Goal: Communication & Community: Ask a question

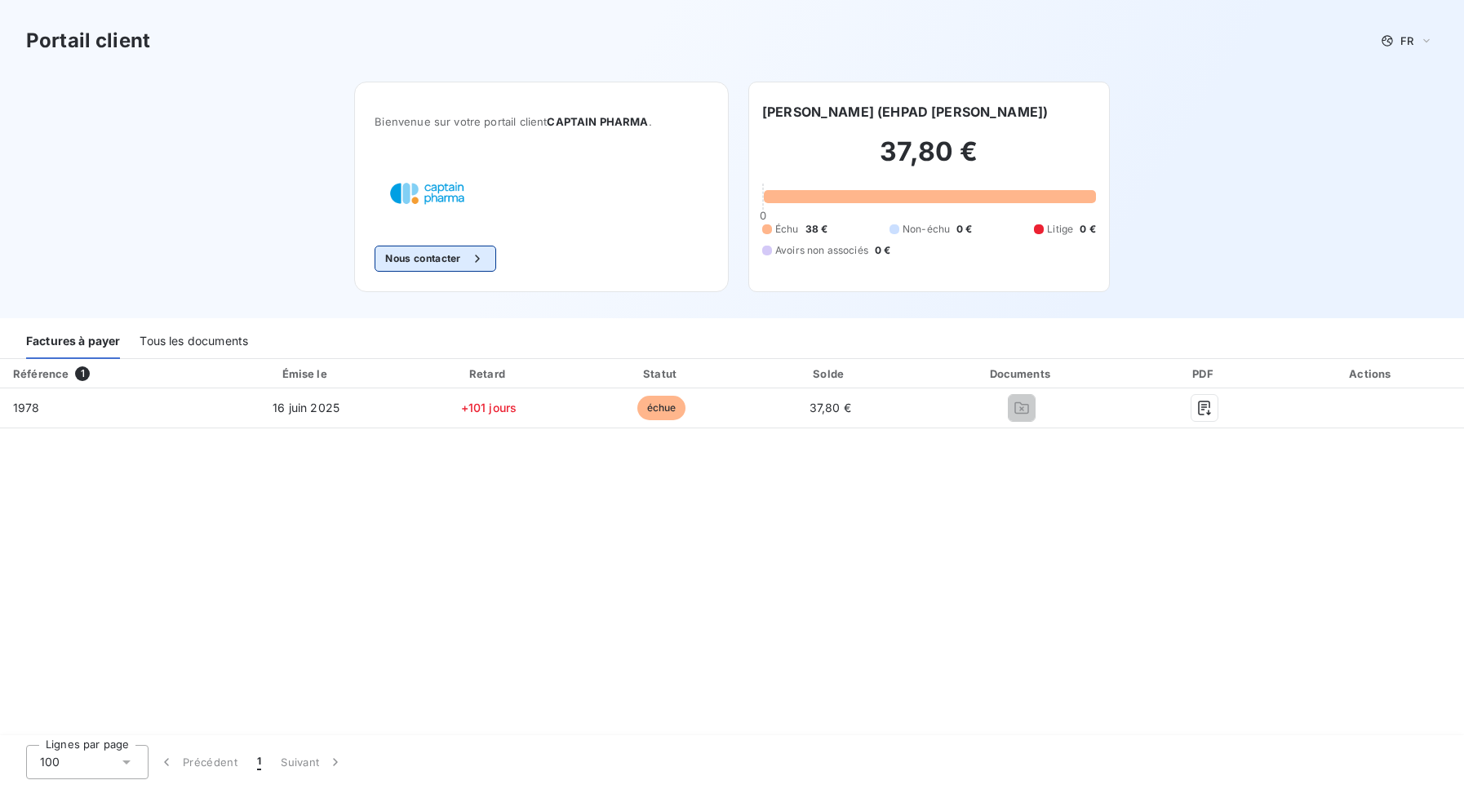
click at [469, 253] on div "button" at bounding box center [473, 259] width 24 height 16
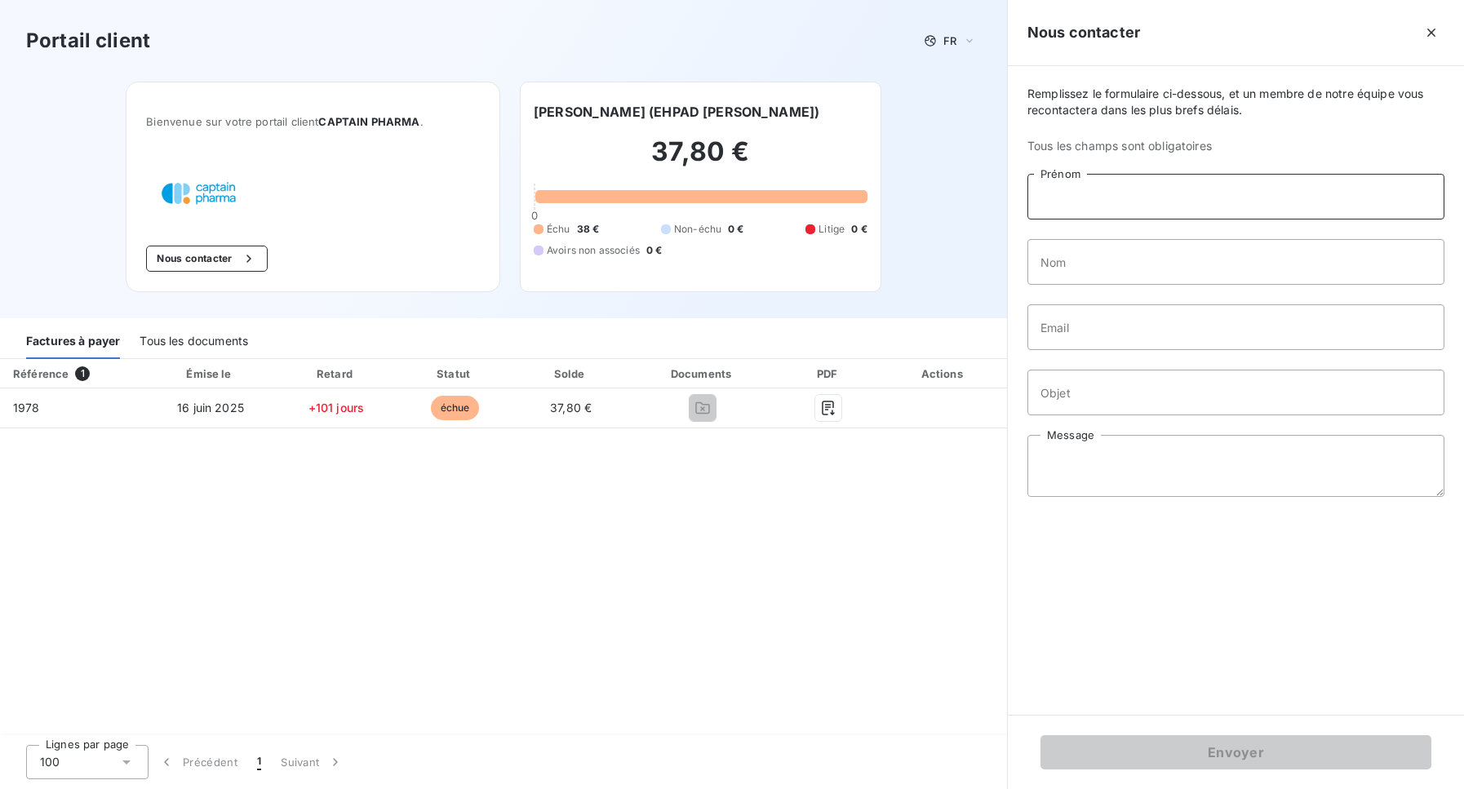
click at [1091, 204] on input "Prénom" at bounding box center [1236, 197] width 417 height 46
type input "[PERSON_NAME]"
click at [1109, 279] on input "Nom" at bounding box center [1236, 262] width 417 height 46
type input "moussard"
type input "marie"
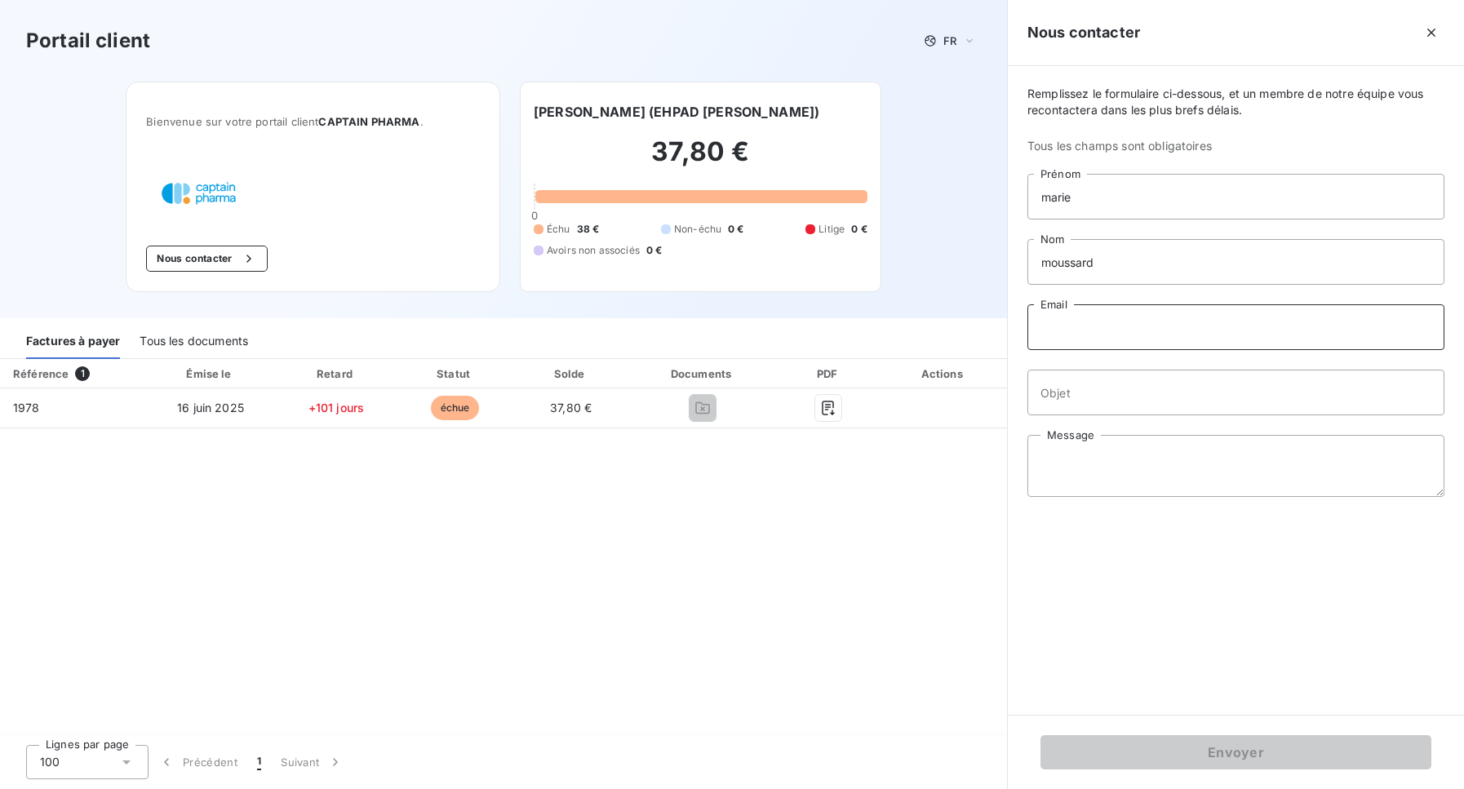
type input "[EMAIL_ADDRESS][DOMAIN_NAME]"
click at [1076, 398] on input "Objet" at bounding box center [1236, 393] width 417 height 46
type input "relance facture"
click at [1045, 463] on textarea "Message" at bounding box center [1236, 466] width 417 height 62
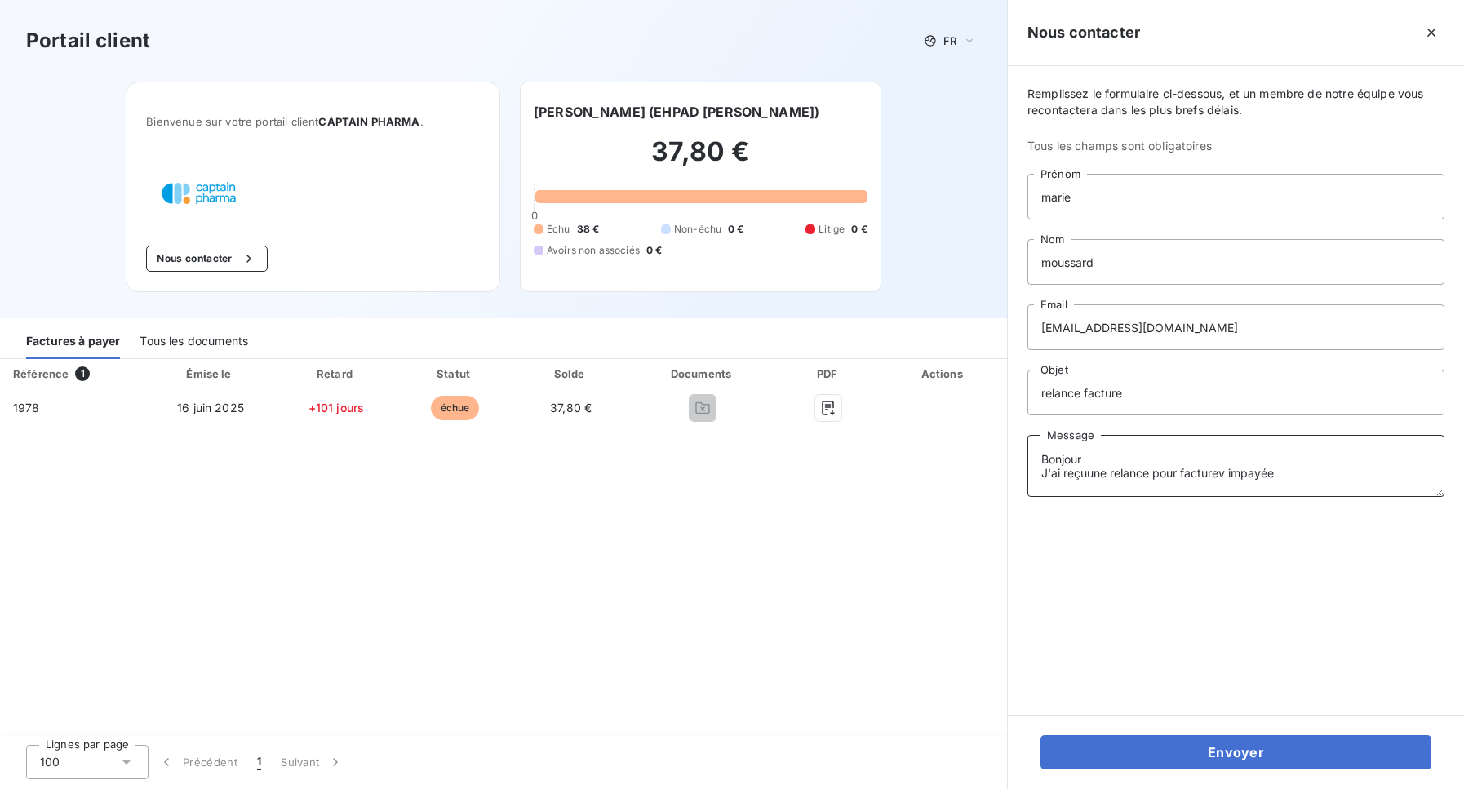
click at [1087, 473] on textarea "Bonjour J'ai reçuune relance pour facturev impayée" at bounding box center [1236, 466] width 417 height 62
click at [1114, 475] on textarea "Bonjour J'ai reçu une relance pour facturev impayée" at bounding box center [1236, 466] width 417 height 62
click at [1278, 473] on textarea "Bonjour J'ai reçu une nouvelle relance pour facturev impayée" at bounding box center [1236, 466] width 417 height 62
click at [1330, 475] on textarea "Bonjour J'ai reçu une nouvelle relance pour facture impayée" at bounding box center [1236, 466] width 417 height 62
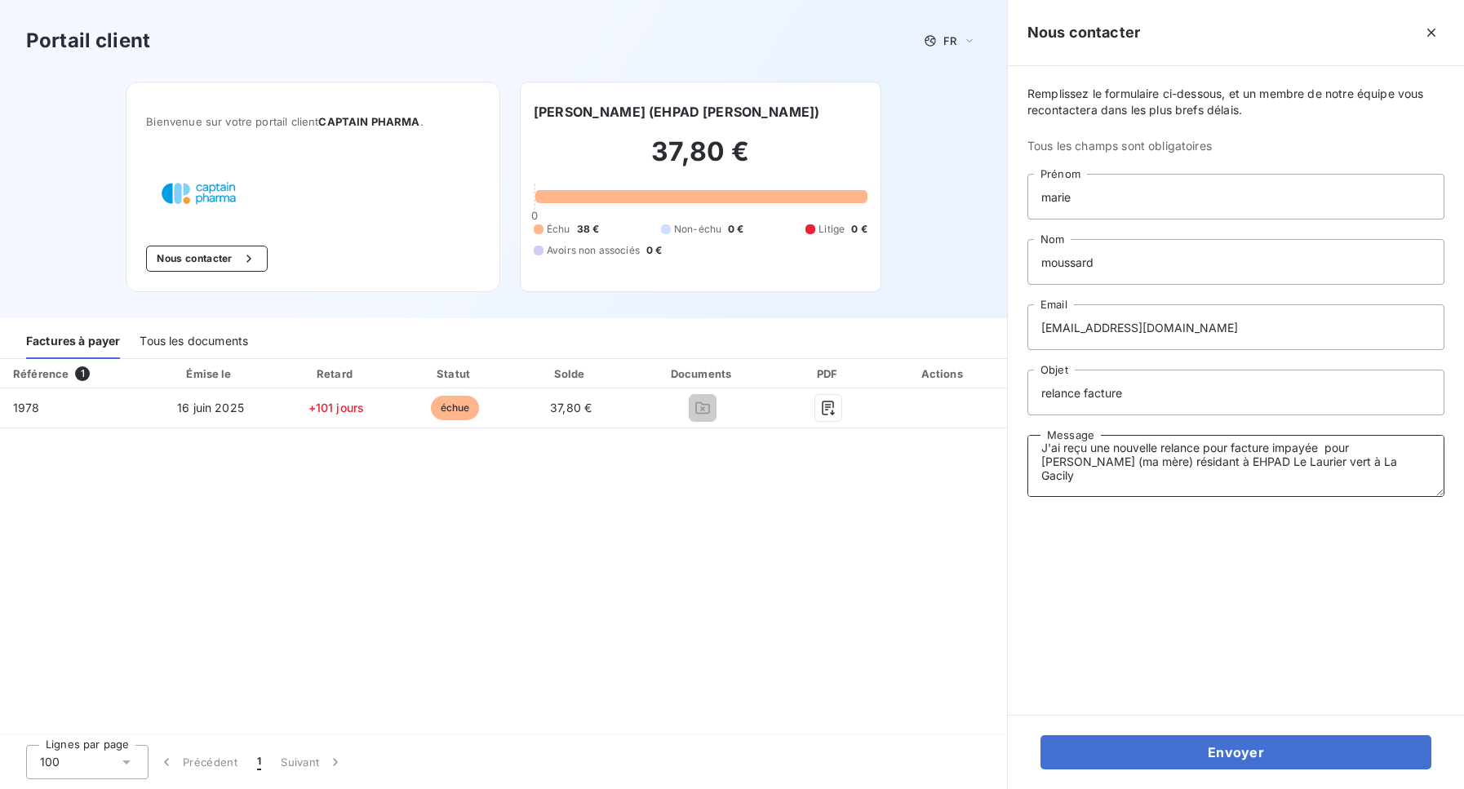
click at [1067, 478] on textarea "Bonjour J'ai reçu une nouvelle relance pour facture impayée pour [PERSON_NAME] …" at bounding box center [1236, 466] width 417 height 62
click at [1079, 481] on textarea "Bonjour J'ai reçu une nouvelle relance pour facture impayée pour [PERSON_NAME] …" at bounding box center [1236, 466] width 417 height 62
click at [1197, 494] on textarea "Bonjour J'ai reçu une nouvelle relance pour facture impayée pour [PERSON_NAME] …" at bounding box center [1236, 466] width 417 height 62
click at [1193, 491] on textarea "Bonjour J'ai reçu une nouvelle relance pour facture impayée pour [PERSON_NAME] …" at bounding box center [1236, 466] width 417 height 62
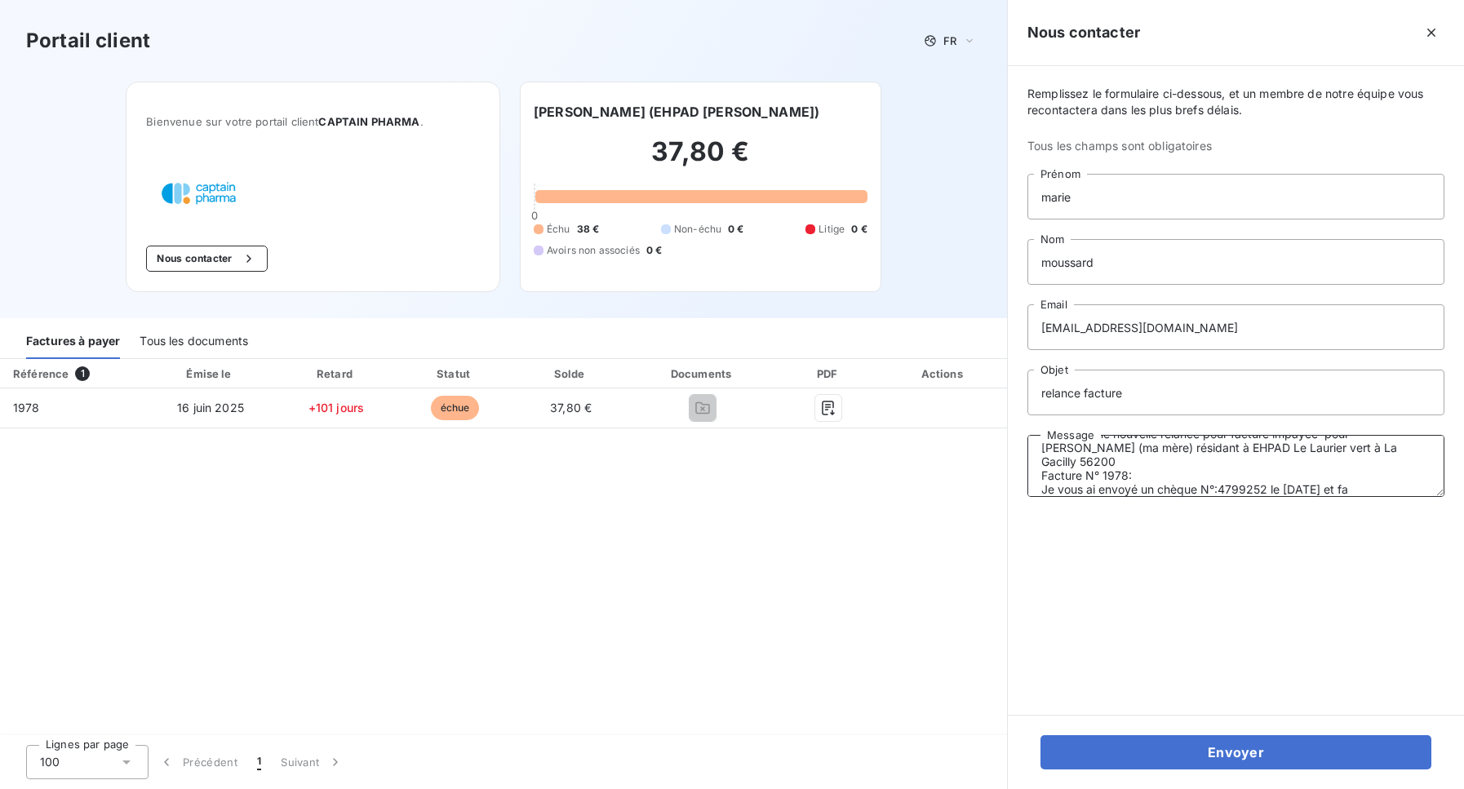
click at [1370, 491] on textarea "Bonjour J'ai reçu une nouvelle relance pour facture impayée pour [PERSON_NAME] …" at bounding box center [1236, 466] width 417 height 62
click at [1269, 487] on textarea "Bonjour J'ai reçu une nouvelle relance pour facture impayée pour [PERSON_NAME] …" at bounding box center [1236, 466] width 417 height 62
click at [1304, 489] on textarea "Bonjour J'ai reçu une nouvelle relance pour facture impayée pour [PERSON_NAME] …" at bounding box center [1236, 466] width 417 height 62
click at [1366, 487] on textarea "Bonjour J'ai reçu une nouvelle relance pour facture impayée pour [PERSON_NAME] …" at bounding box center [1236, 466] width 417 height 62
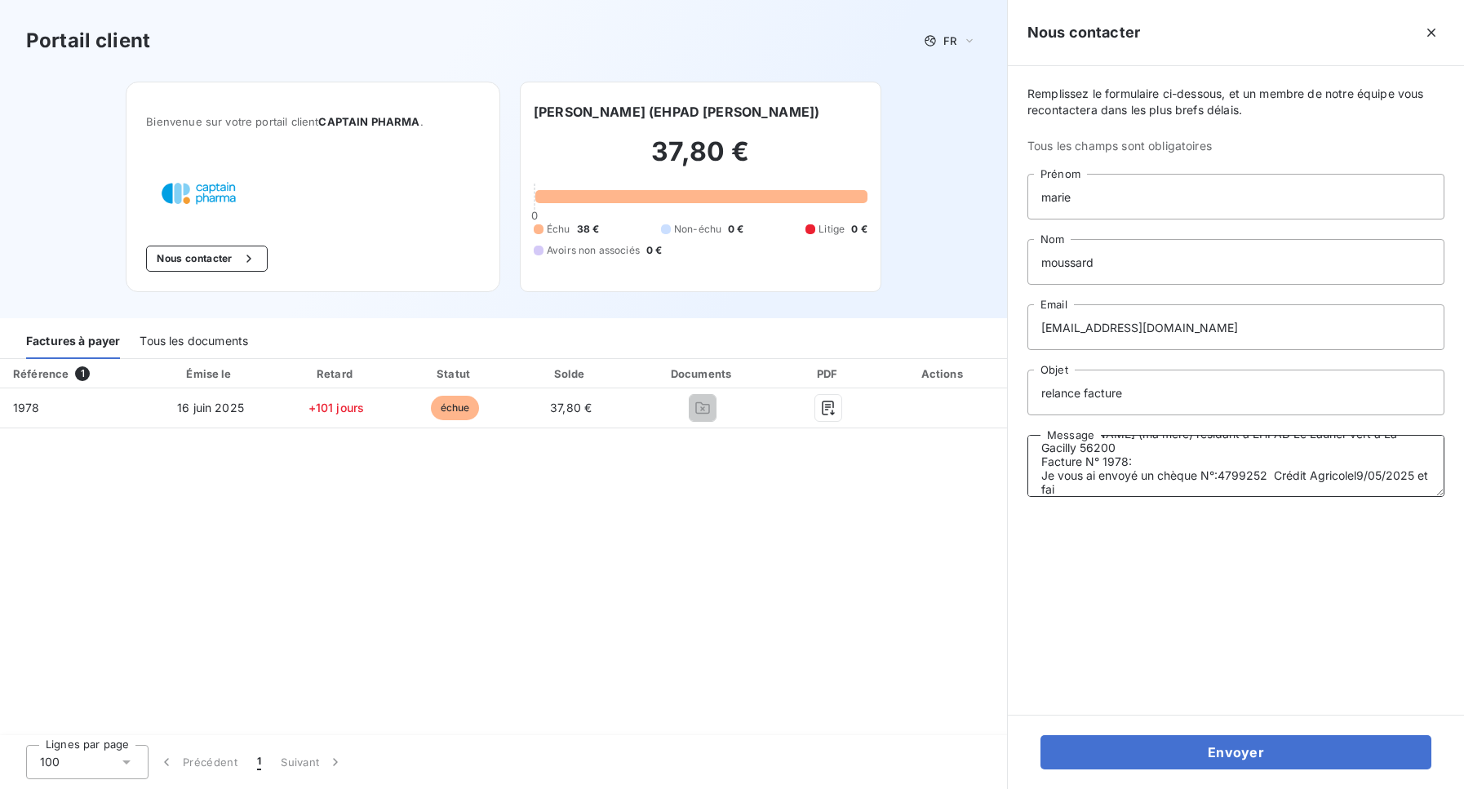
click at [1352, 473] on textarea "Bonjour J'ai reçu une nouvelle relance pour facture impayée pour [PERSON_NAME] …" at bounding box center [1236, 466] width 417 height 62
click at [1388, 441] on textarea "Bonjour J'ai reçu une nouvelle relance pour facture impayée pour [PERSON_NAME] …" at bounding box center [1236, 466] width 417 height 62
click at [1354, 472] on textarea "Bonjour J'ai reçu une nouvelle relance pour facture impayée pour [PERSON_NAME] …" at bounding box center [1236, 466] width 417 height 62
click at [1141, 489] on textarea "Bonjour J'ai reçu une nouvelle relance pour facture impayée pour [PERSON_NAME] …" at bounding box center [1236, 466] width 417 height 62
click at [1162, 490] on textarea "Bonjour J'ai reçu une nouvelle relance pour facture impayée pour [PERSON_NAME] …" at bounding box center [1236, 466] width 417 height 62
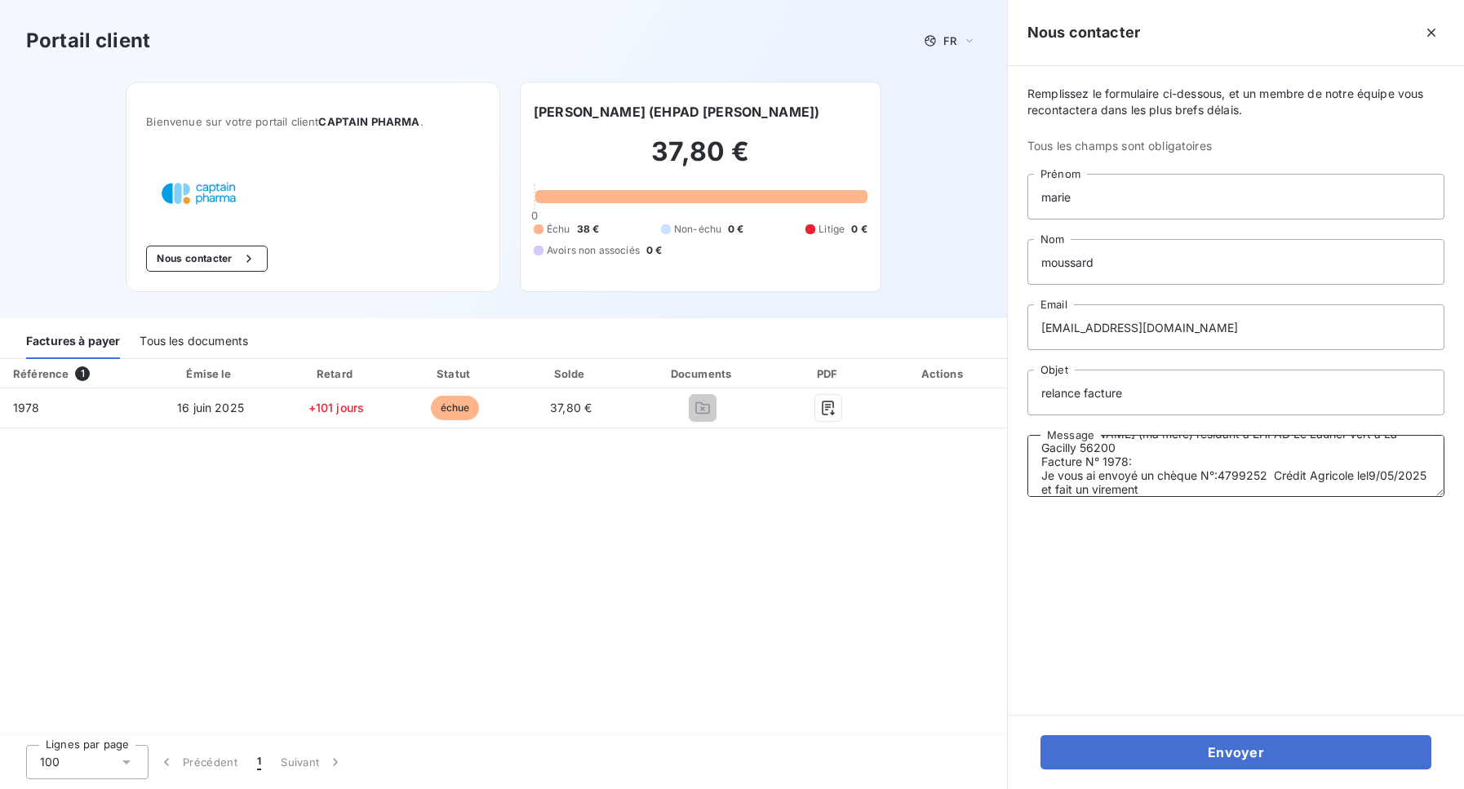
click at [1216, 491] on textarea "Bonjour J'ai reçu une nouvelle relance pour facture impayée pour [PERSON_NAME] …" at bounding box center [1236, 466] width 417 height 62
click at [1050, 472] on textarea "Bonjour J'ai reçu une nouvelle relance pour facture impayée pour [PERSON_NAME] …" at bounding box center [1236, 466] width 417 height 62
click at [1268, 462] on textarea "Bonjour J'ai reçu une nouvelle relance pour facture impayée pour [PERSON_NAME] …" at bounding box center [1236, 466] width 417 height 62
click at [1173, 486] on textarea "Bonjour J'ai reçu une nouvelle relance pour facture impayée pour [PERSON_NAME] …" at bounding box center [1236, 466] width 417 height 62
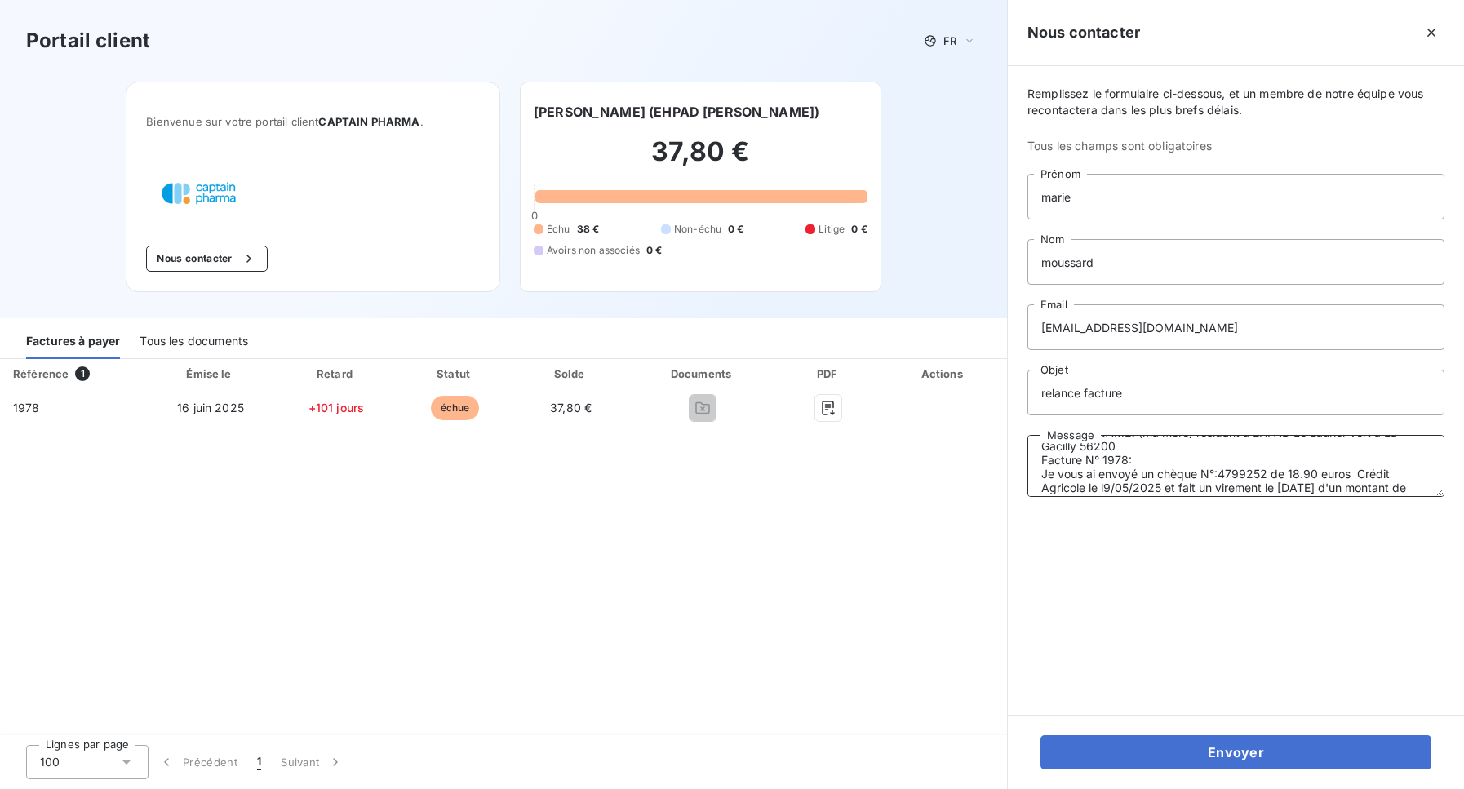
scroll to position [97, 0]
click at [1178, 460] on textarea "Bonjour J'ai reçu une nouvelle relance pour facture impayée pour [PERSON_NAME] …" at bounding box center [1236, 466] width 417 height 62
click at [1086, 488] on textarea "Bonjour J'ai reçu une nouvelle relance pour facture impayée pour [PERSON_NAME] …" at bounding box center [1236, 466] width 417 height 62
click at [1064, 480] on textarea "Bonjour J'ai reçu une nouvelle relance pour facture impayée pour [PERSON_NAME] …" at bounding box center [1236, 466] width 417 height 62
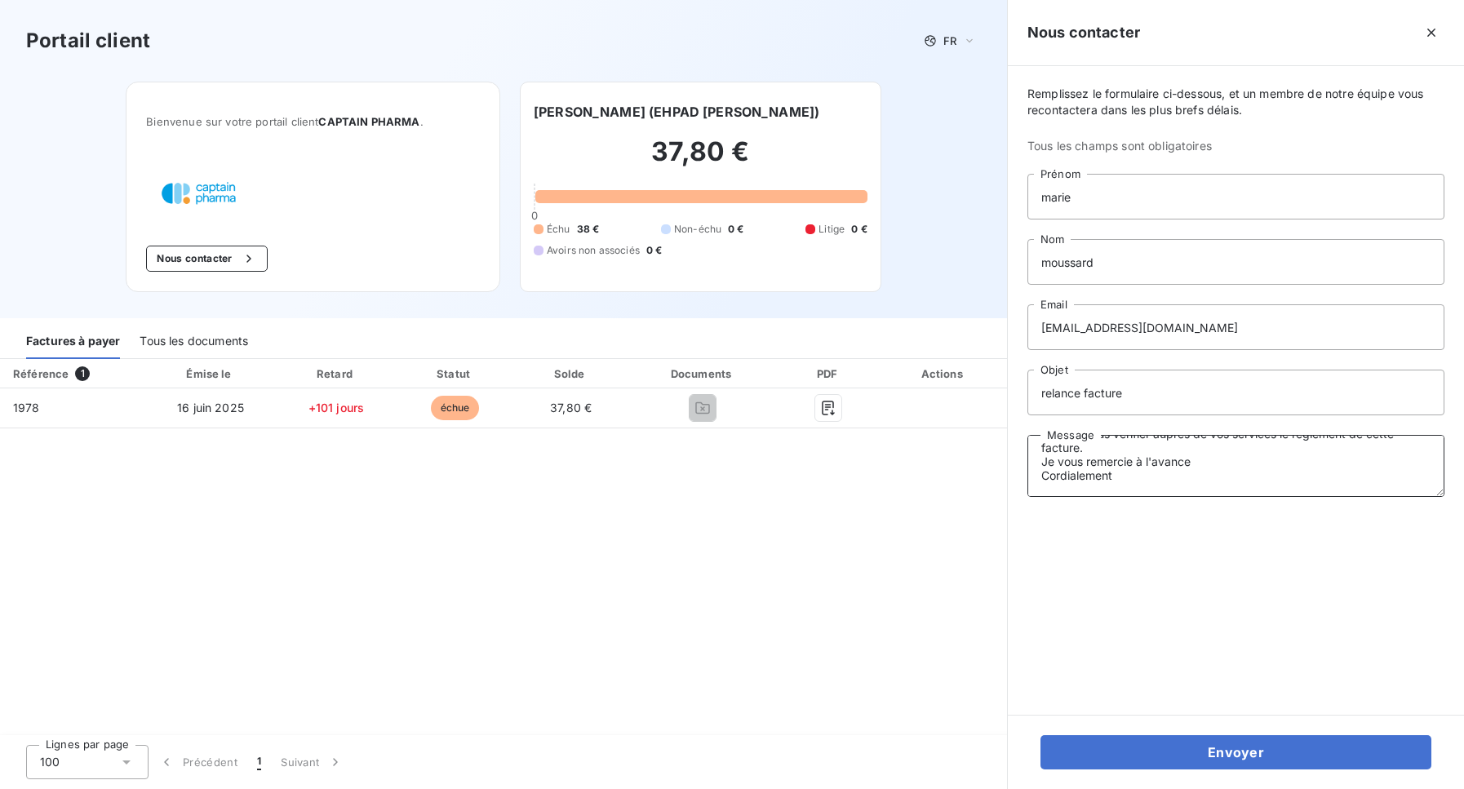
click at [1126, 478] on textarea "Bonjour J'ai reçu une nouvelle relance pour facture impayée pour [PERSON_NAME] …" at bounding box center [1236, 466] width 417 height 62
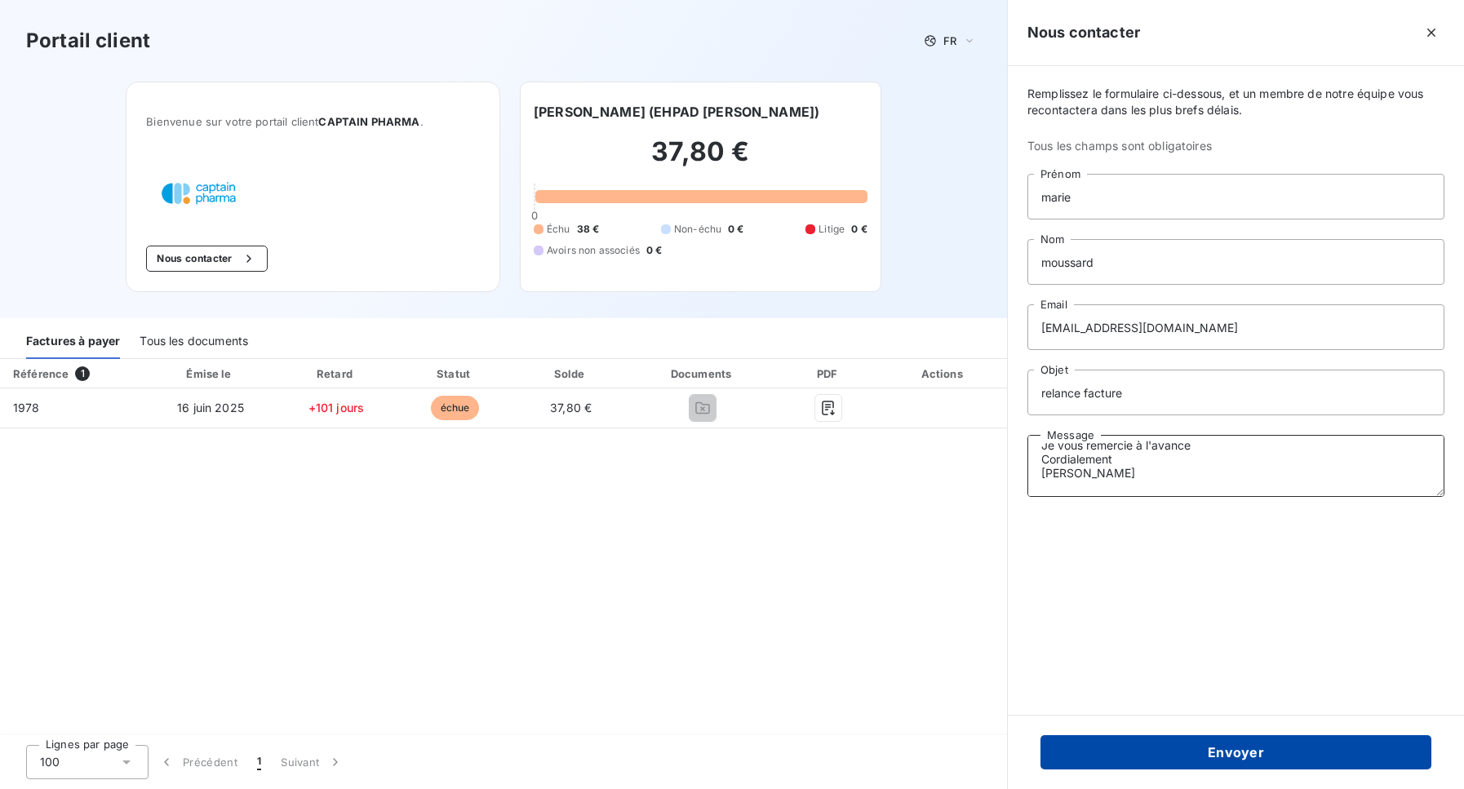
type textarea "Bonjour J'ai reçu une nouvelle relance pour facture impayée pour [PERSON_NAME] …"
click at [1239, 757] on button "Envoyer" at bounding box center [1236, 752] width 391 height 34
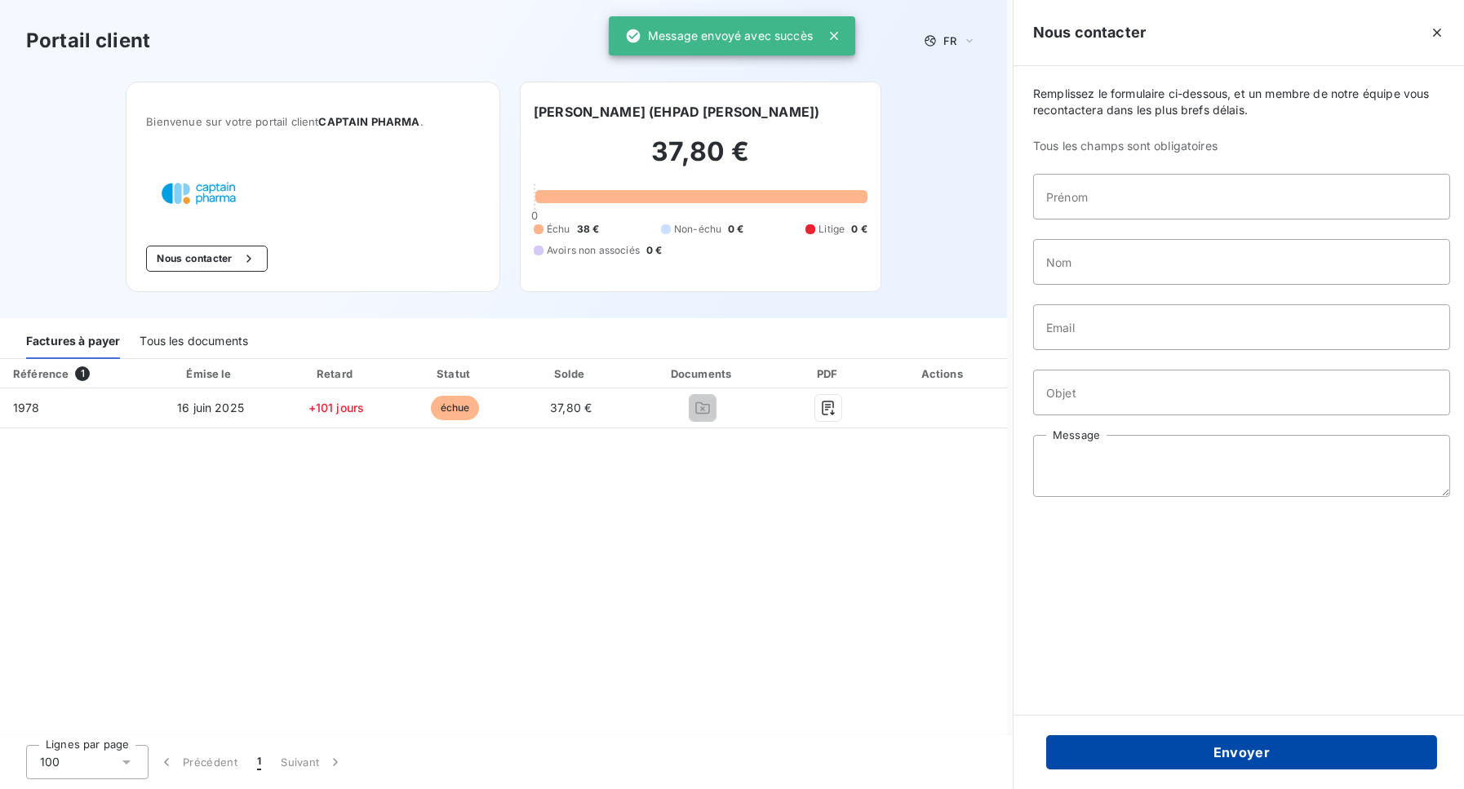
scroll to position [0, 0]
